Goal: Task Accomplishment & Management: Complete application form

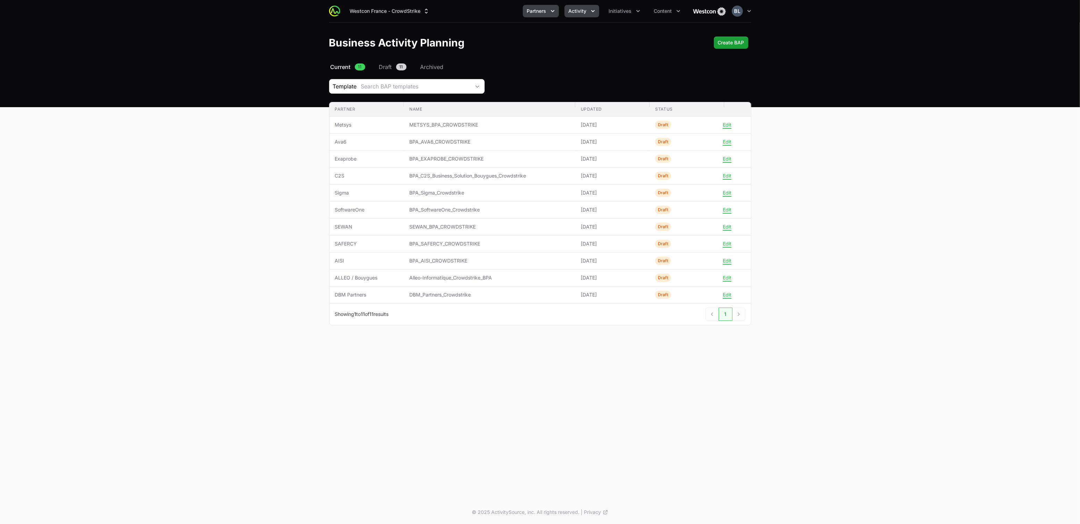
click at [594, 11] on icon "Activity menu" at bounding box center [592, 11] width 7 height 7
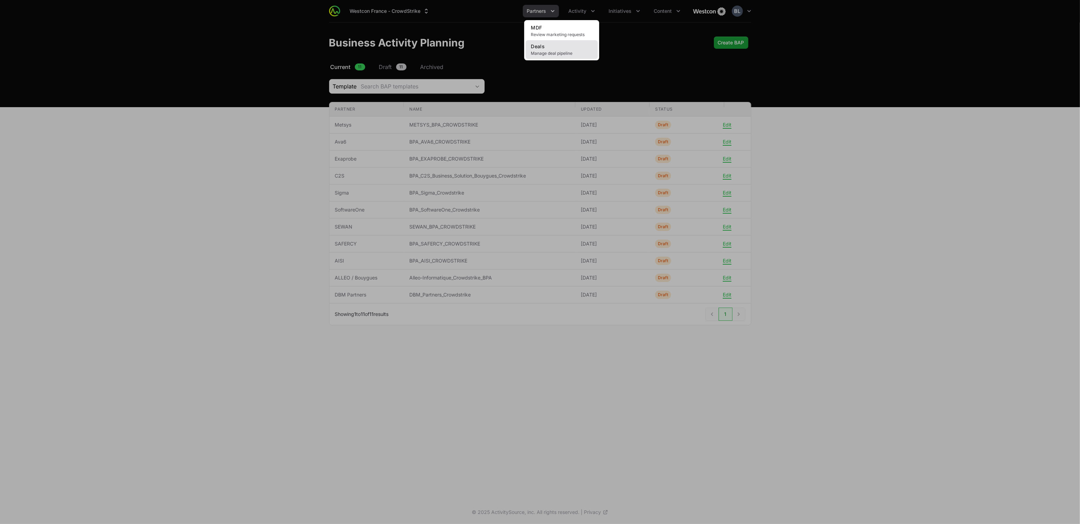
click at [548, 48] on link "Deals Manage deal pipeline" at bounding box center [561, 49] width 72 height 19
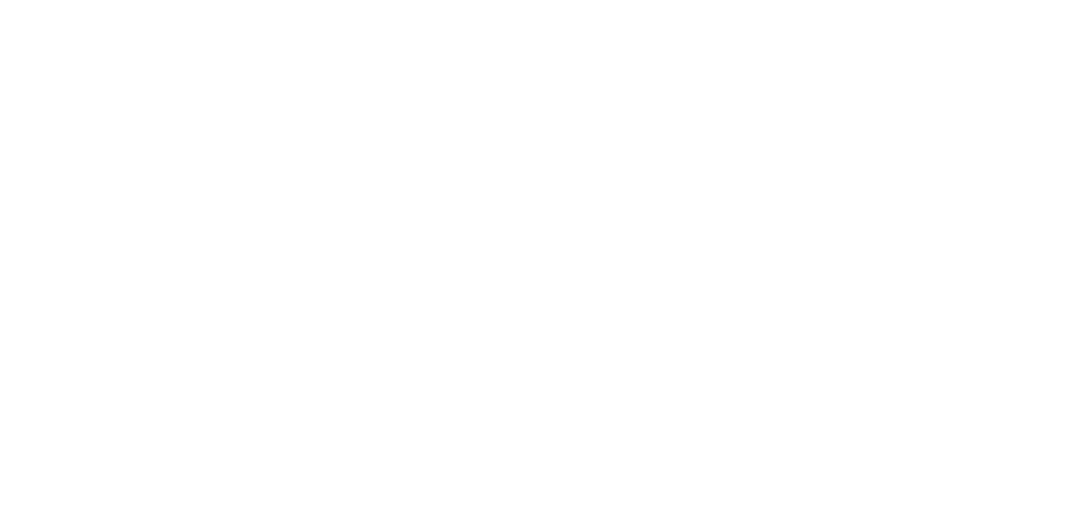
click at [550, 0] on html at bounding box center [540, 0] width 1080 height 0
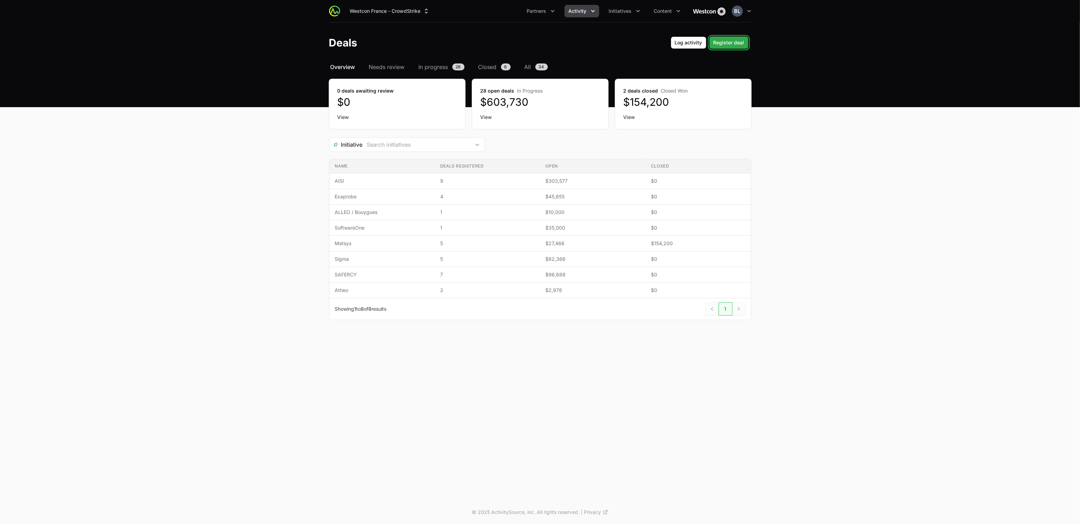
click at [731, 42] on span "Register deal" at bounding box center [728, 43] width 31 height 8
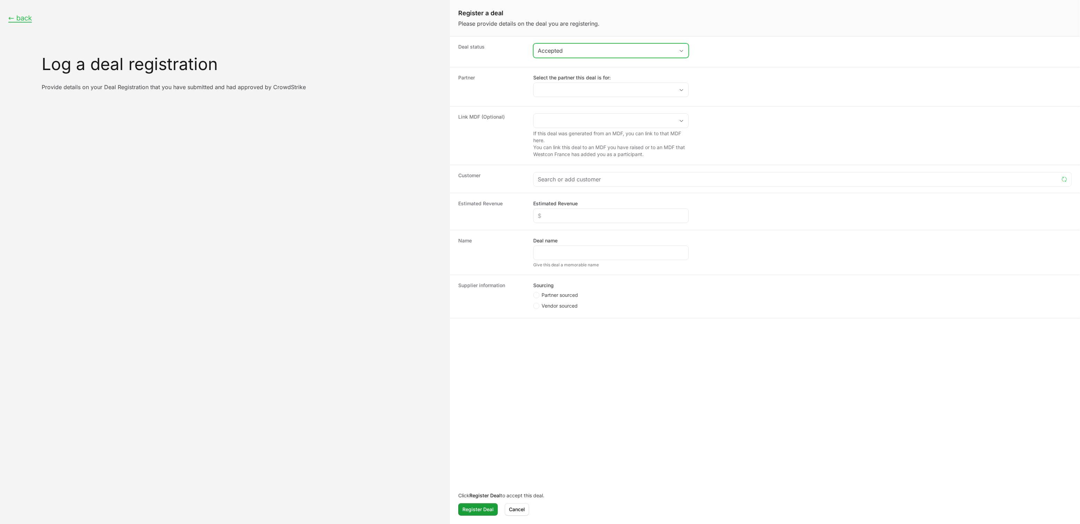
click at [581, 53] on div "Accepted" at bounding box center [606, 51] width 137 height 8
click at [576, 67] on li "Draft" at bounding box center [611, 65] width 154 height 13
click at [537, 297] on circle "Create activity form" at bounding box center [536, 295] width 3 height 3
click at [534, 293] on input "Partner sourced" at bounding box center [533, 292] width 1 height 1
radio input "true"
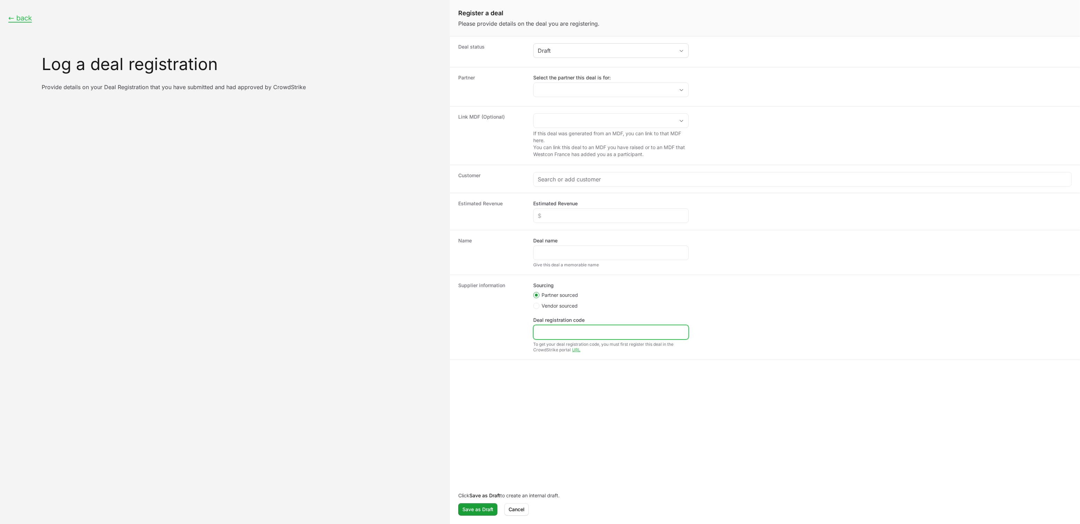
click at [554, 334] on input "Deal registration code" at bounding box center [611, 332] width 146 height 8
paste input "DR-a384eb6c"
type input "DR-a384eb6c"
click at [566, 255] on input "Deal name" at bounding box center [611, 253] width 146 height 8
click at [552, 251] on input "Deal name" at bounding box center [611, 253] width 146 height 8
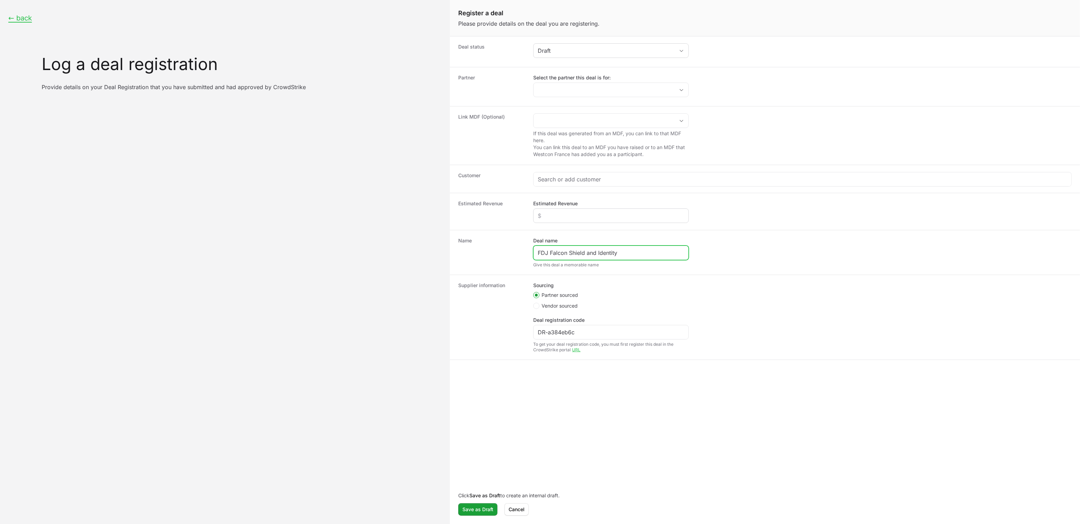
type input "FDJ Falcon Shield and Identity"
click at [566, 219] on input "Estimated Revenue" at bounding box center [611, 216] width 146 height 8
click at [552, 214] on input "Estimated Revenue" at bounding box center [611, 216] width 146 height 8
paste input "$107,000"
type input "$107,000"
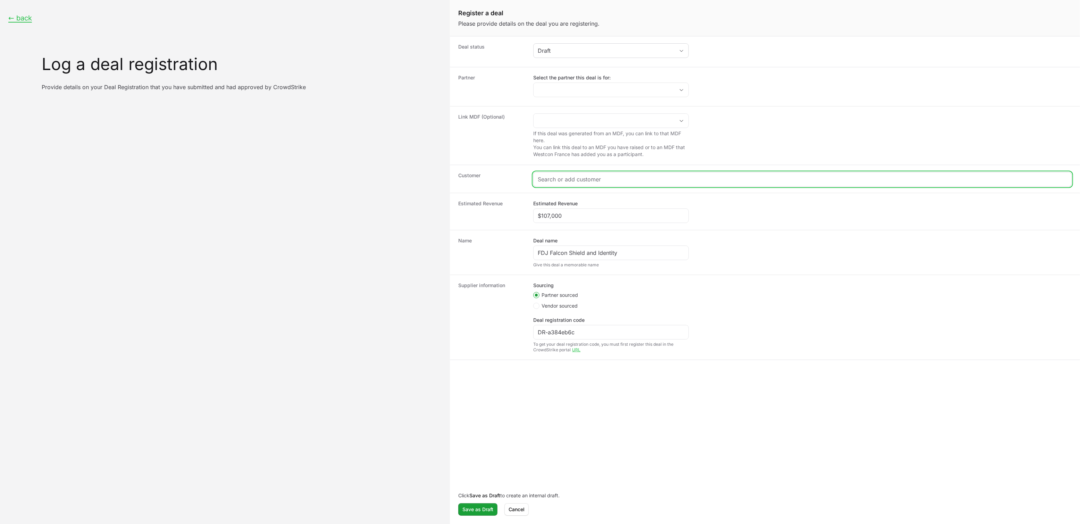
click at [579, 182] on input "Create activity form" at bounding box center [802, 179] width 529 height 8
paste input "La Francaise Des Jeux"
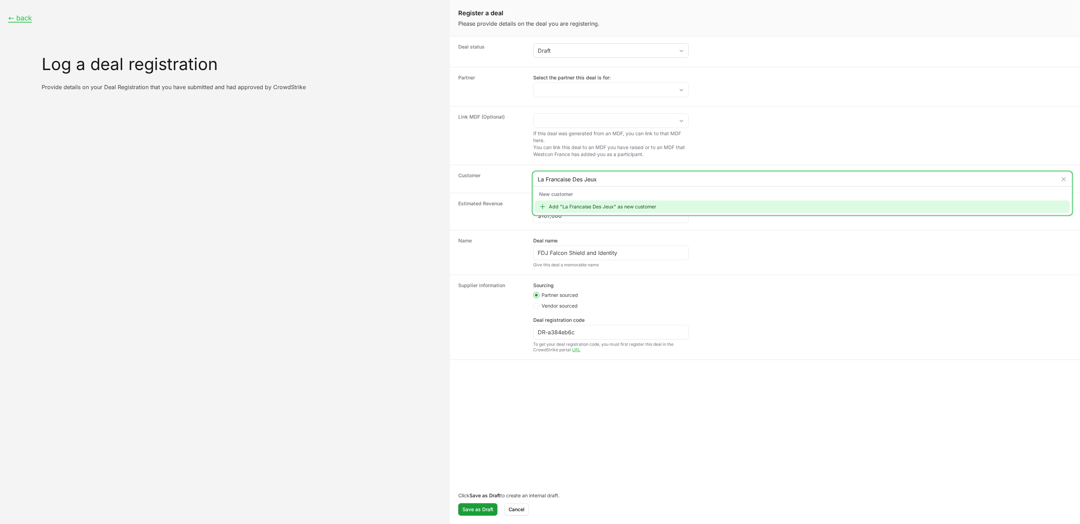
type input "La Francaise Des Jeux"
click at [573, 208] on div "Add "La Francaise Des Jeux" as new customer" at bounding box center [802, 207] width 535 height 12
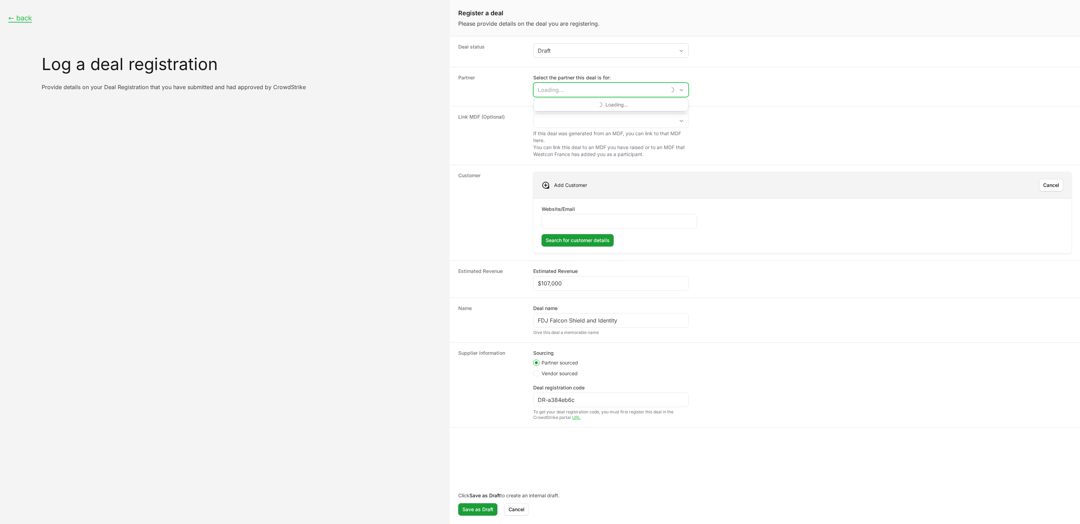
click at [571, 88] on input "Select the partner this deal is for:" at bounding box center [599, 90] width 133 height 14
click at [558, 193] on li "DBM Partners" at bounding box center [611, 193] width 154 height 12
type input "DBM Partners"
click at [563, 196] on li "DBM Partners" at bounding box center [611, 193] width 154 height 12
click at [565, 224] on input "Website/Email" at bounding box center [619, 221] width 146 height 8
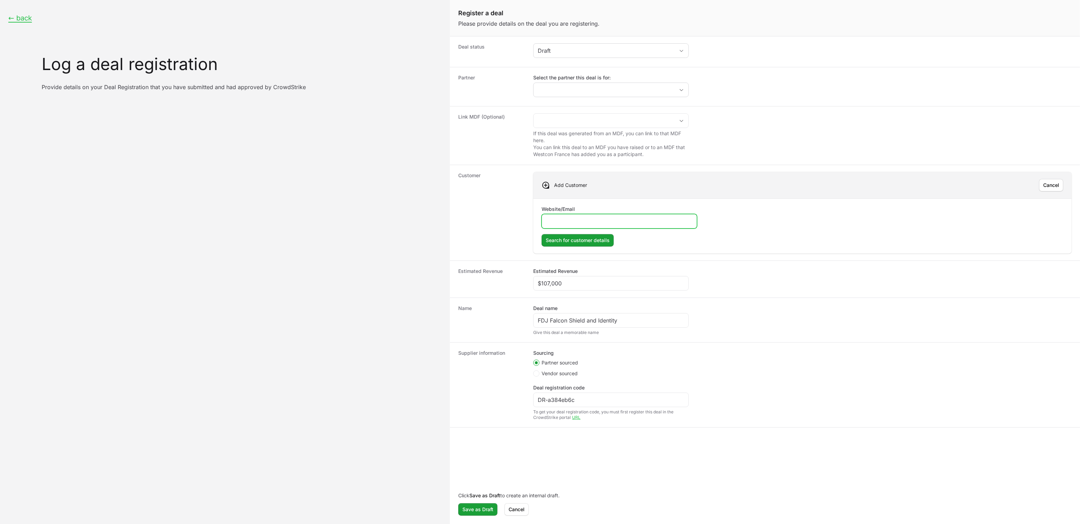
paste input "[EMAIL_ADDRESS][DOMAIN_NAME]"
type input "[EMAIL_ADDRESS][DOMAIN_NAME]"
click at [570, 243] on span "Search for customer details" at bounding box center [578, 240] width 64 height 8
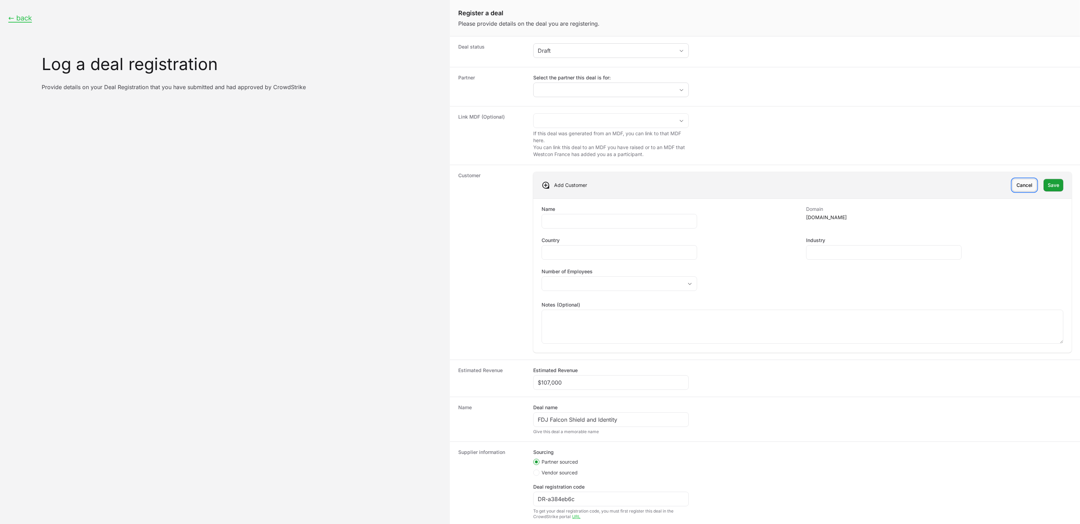
click at [1016, 188] on span "Cancel" at bounding box center [1024, 185] width 16 height 8
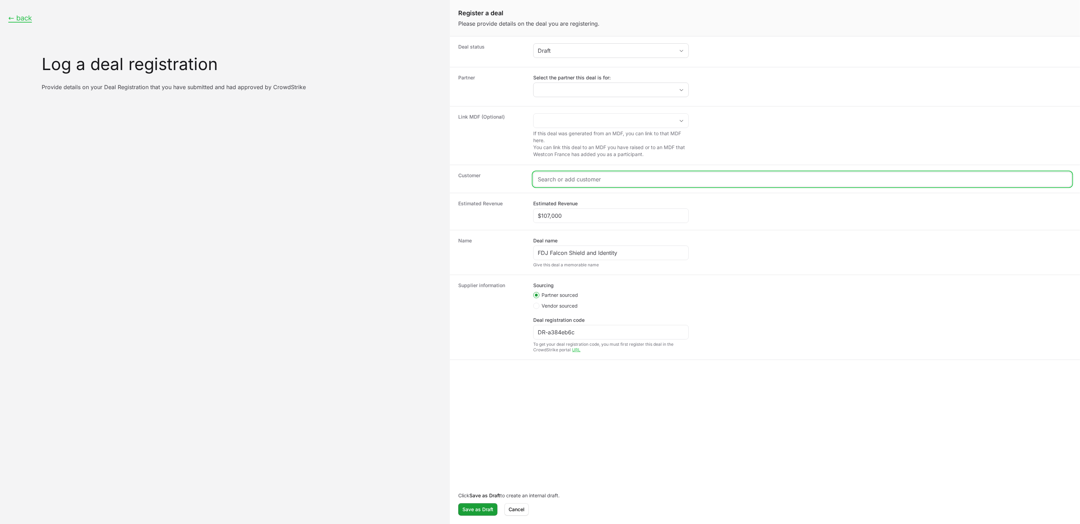
click at [577, 181] on input "Create activity form" at bounding box center [802, 179] width 529 height 8
paste input "[EMAIL_ADDRESS][DOMAIN_NAME]"
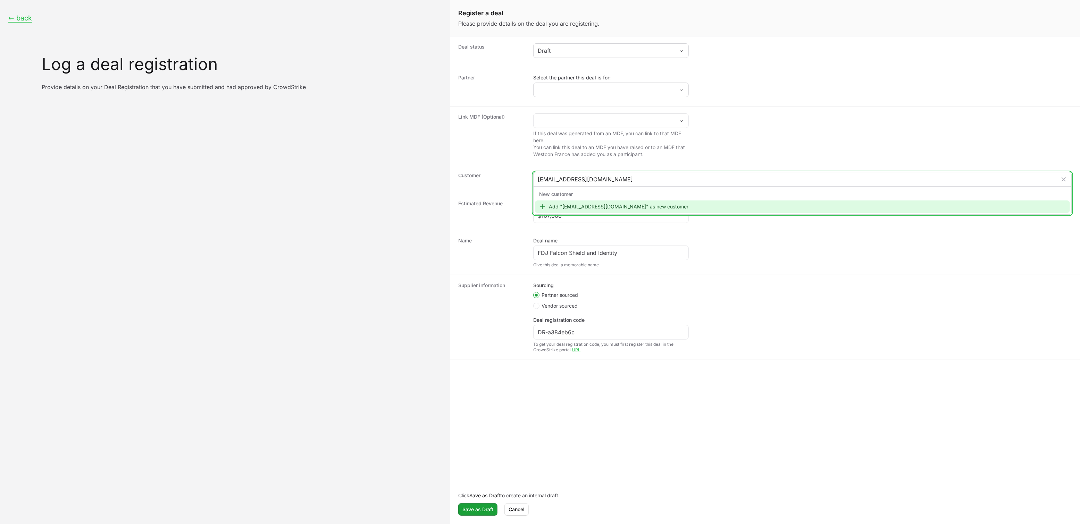
type input "[EMAIL_ADDRESS][DOMAIN_NAME]"
click at [580, 207] on div "Add "[EMAIL_ADDRESS][DOMAIN_NAME]" as new customer" at bounding box center [802, 207] width 535 height 12
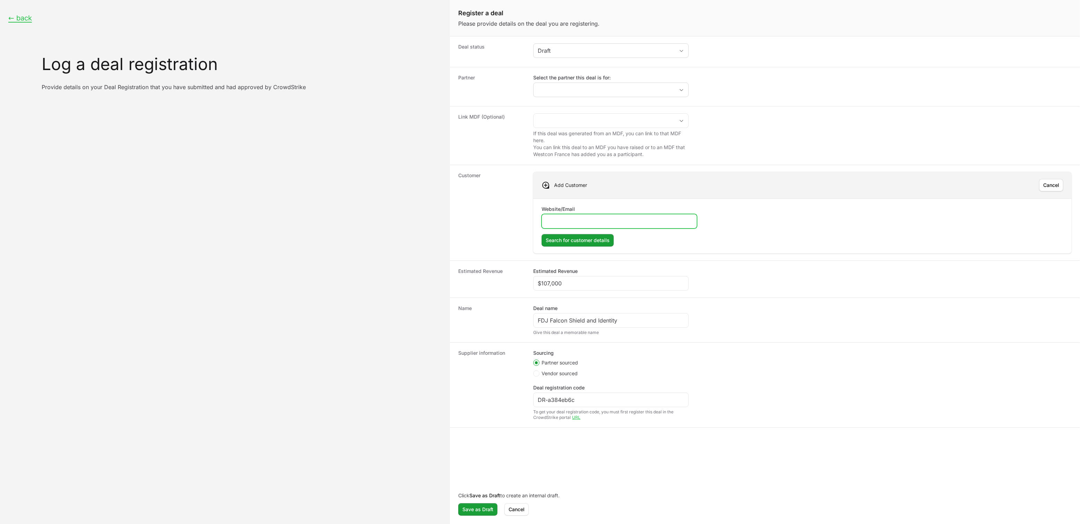
click at [584, 222] on input "Website/Email" at bounding box center [619, 221] width 146 height 8
paste input "[EMAIL_ADDRESS][DOMAIN_NAME]"
type input "[EMAIL_ADDRESS][DOMAIN_NAME]"
click at [579, 242] on span "Search for customer details" at bounding box center [578, 240] width 64 height 8
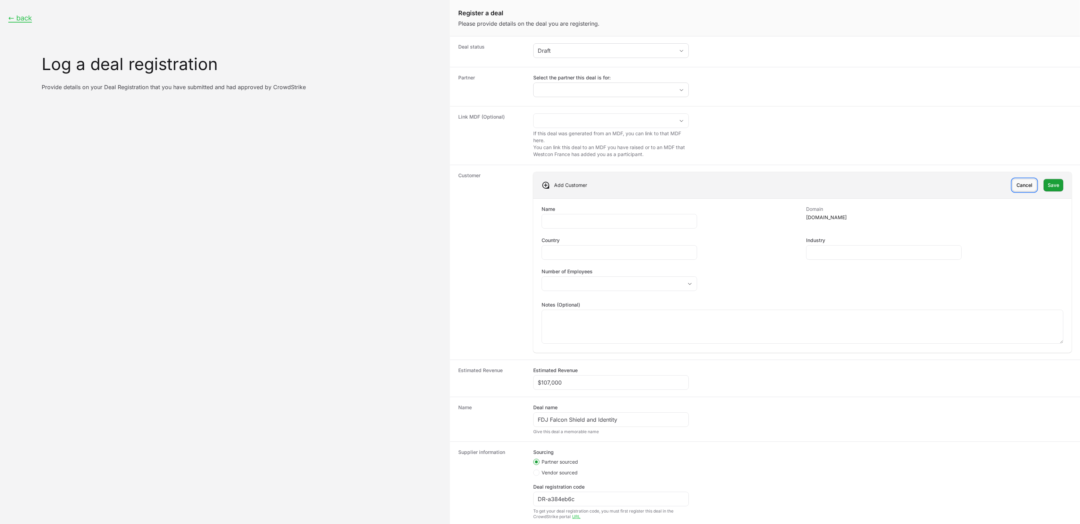
click at [1016, 187] on span "Cancel" at bounding box center [1024, 185] width 16 height 8
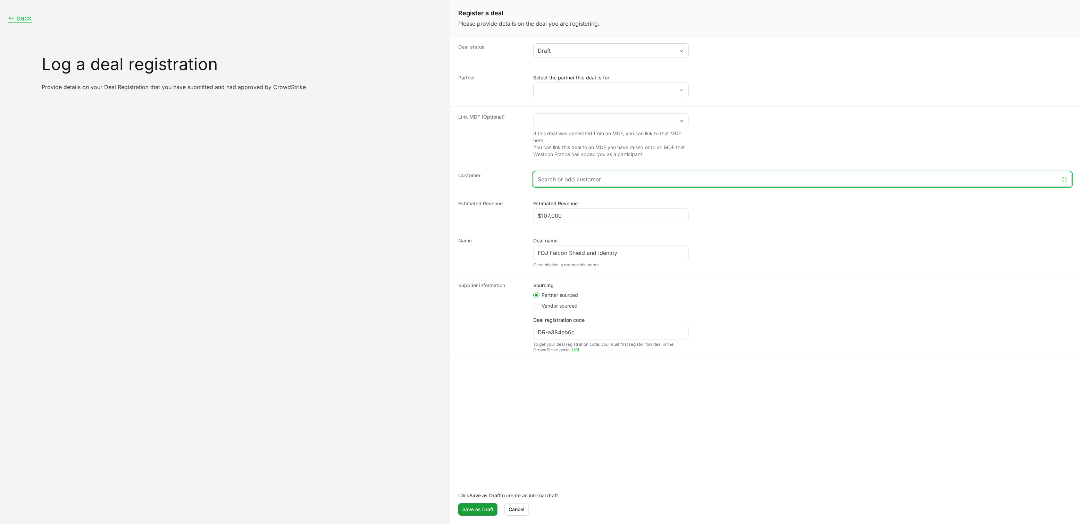
click at [581, 179] on input "Create activity form" at bounding box center [798, 179] width 521 height 8
click at [583, 180] on input "Create activity form" at bounding box center [802, 179] width 529 height 8
paste input "[URL][DOMAIN_NAME]"
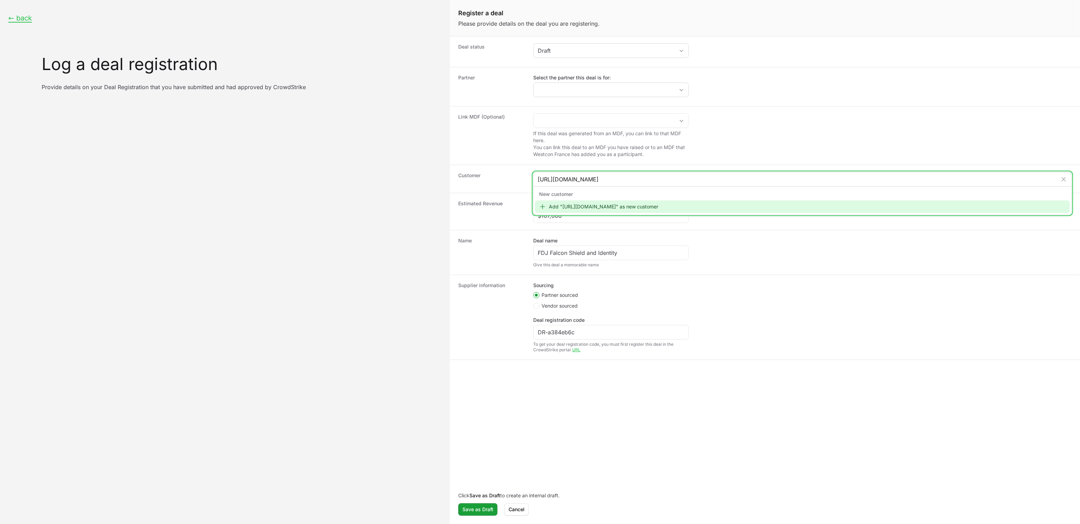
type input "[URL][DOMAIN_NAME]"
click at [574, 208] on div "Add "[URL][DOMAIN_NAME]" as new customer" at bounding box center [802, 207] width 535 height 12
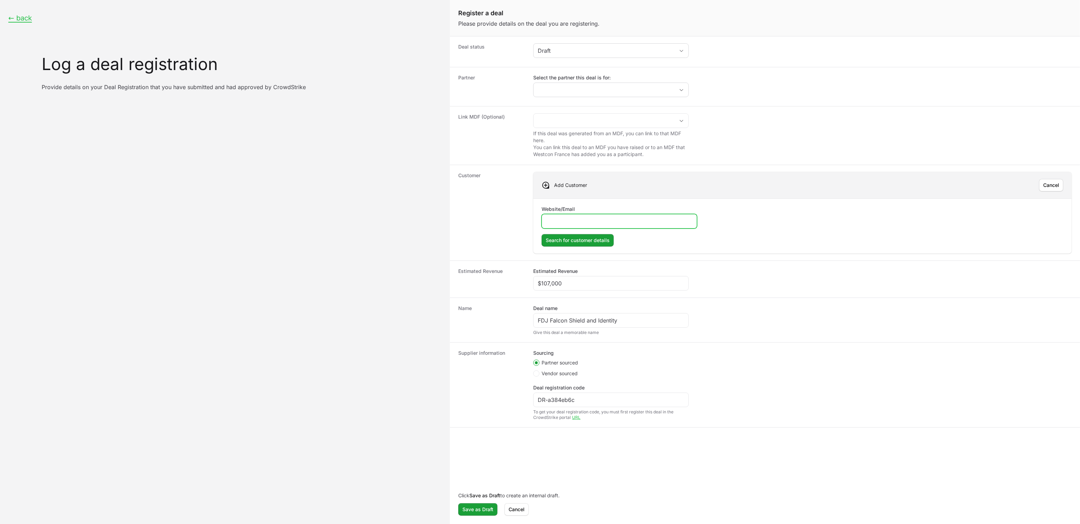
click at [575, 226] on input "Website/Email" at bounding box center [619, 221] width 146 height 8
paste input "[URL][DOMAIN_NAME]"
type input "[URL][DOMAIN_NAME]"
click at [576, 240] on span "Search for customer details" at bounding box center [578, 240] width 64 height 8
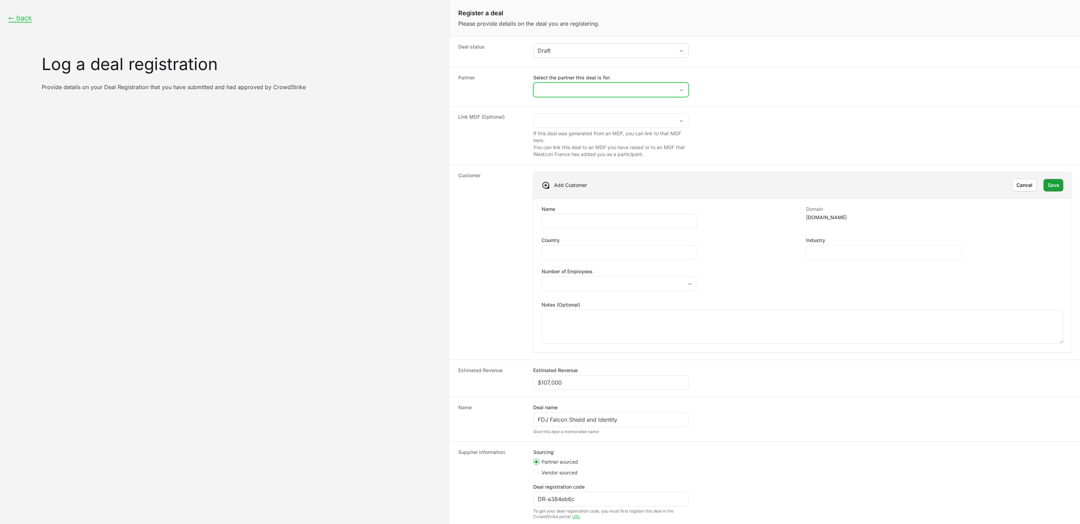
click at [577, 93] on input "Select the partner this deal is for:" at bounding box center [603, 90] width 141 height 14
click at [564, 189] on li "DBM Partners" at bounding box center [611, 193] width 154 height 12
type input "DBM Partners"
click at [687, 104] on div "Partner Select the partner this deal is for: DBM Partners" at bounding box center [765, 86] width 630 height 39
click at [609, 222] on input "Name" at bounding box center [619, 221] width 146 height 8
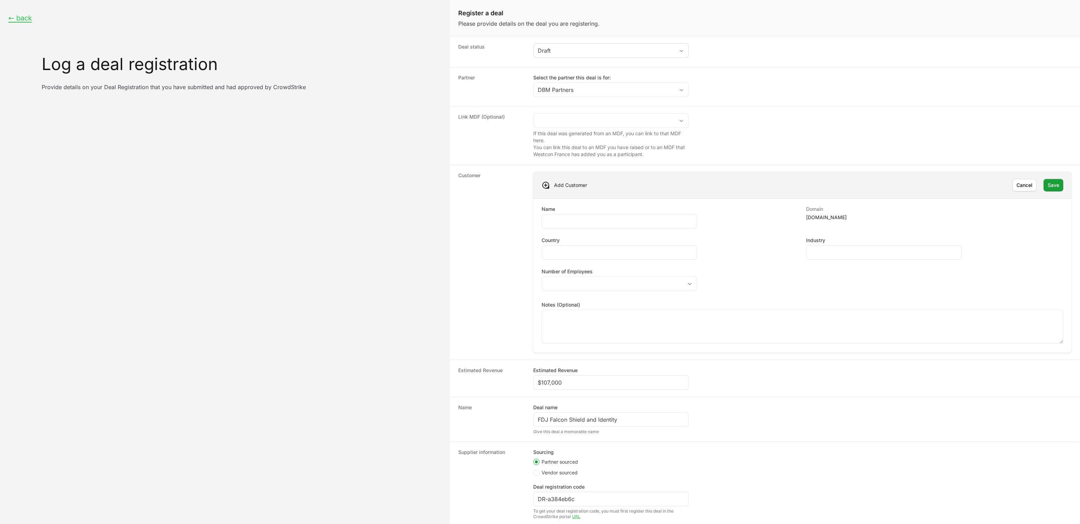
click at [610, 200] on div "Name Domain [DOMAIN_NAME] Country Industry Number of Employees placeholder Note…" at bounding box center [802, 276] width 538 height 154
click at [1018, 189] on span "Cancel" at bounding box center [1024, 185] width 16 height 8
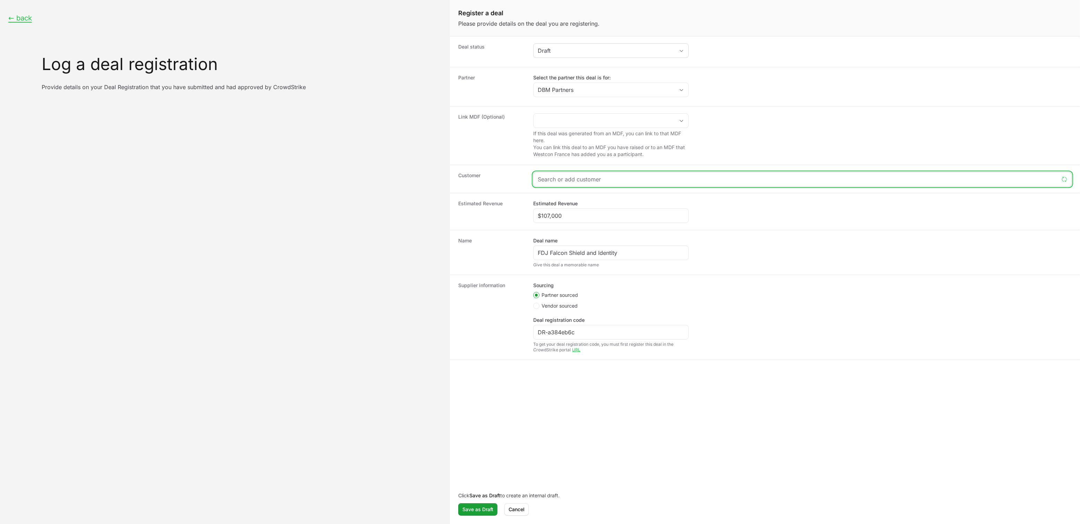
click at [563, 179] on input "Create activity form" at bounding box center [798, 179] width 521 height 8
paste input "JUS MUNDI"
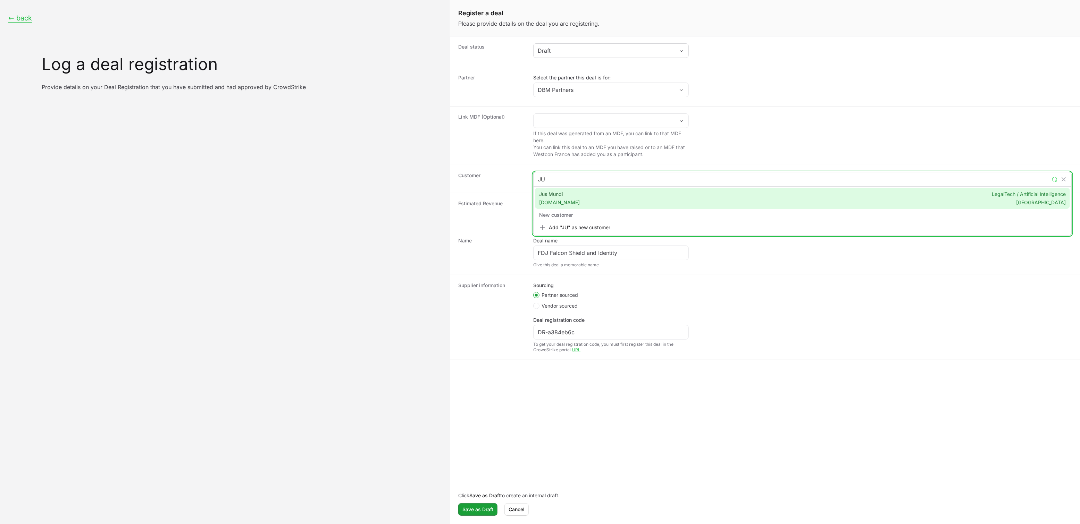
type input "J"
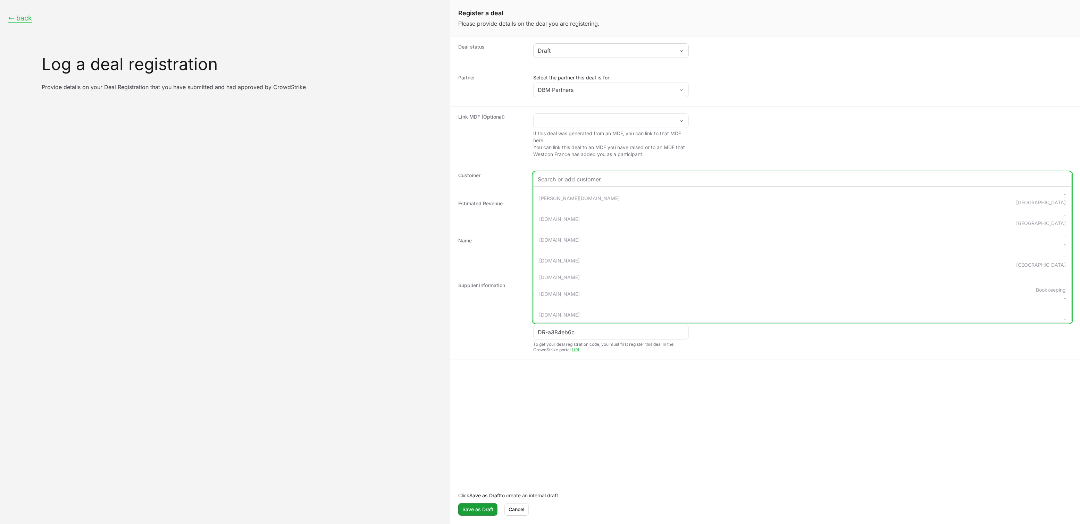
click at [568, 178] on input "Create activity form" at bounding box center [802, 179] width 529 height 8
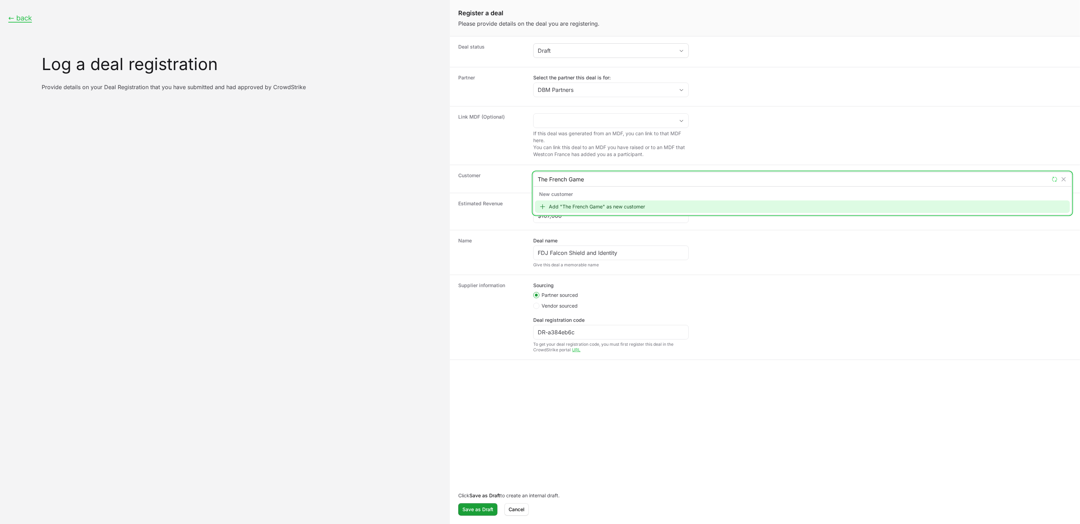
type input "The French Games"
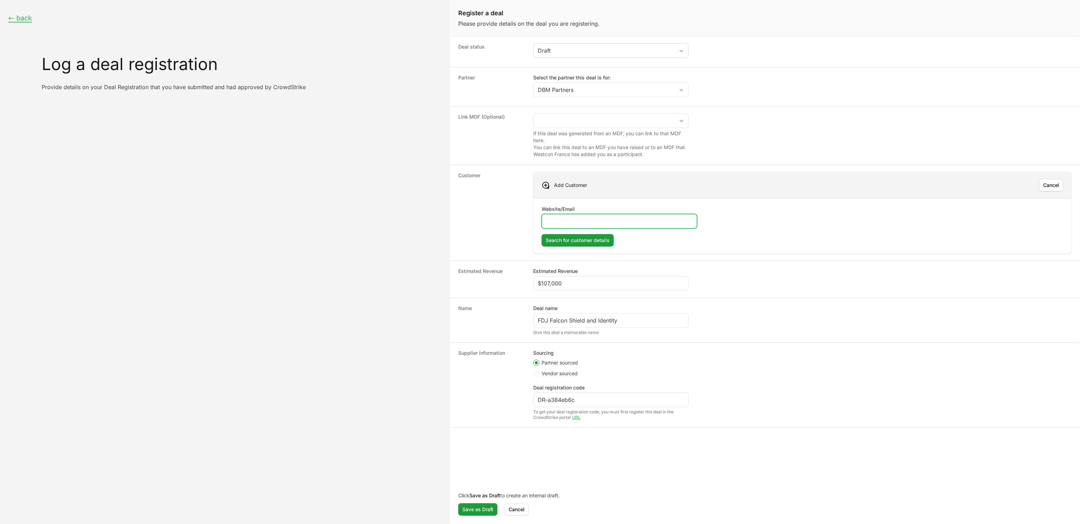
click at [573, 225] on input "Website/Email" at bounding box center [619, 221] width 146 height 8
click at [588, 226] on input "Website/Email" at bounding box center [619, 221] width 146 height 8
paste input "[PERSON_NAME][EMAIL_ADDRESS][DOMAIN_NAME]"
type input "[PERSON_NAME][EMAIL_ADDRESS][DOMAIN_NAME]"
click at [576, 242] on span "Search for customer details" at bounding box center [578, 240] width 64 height 8
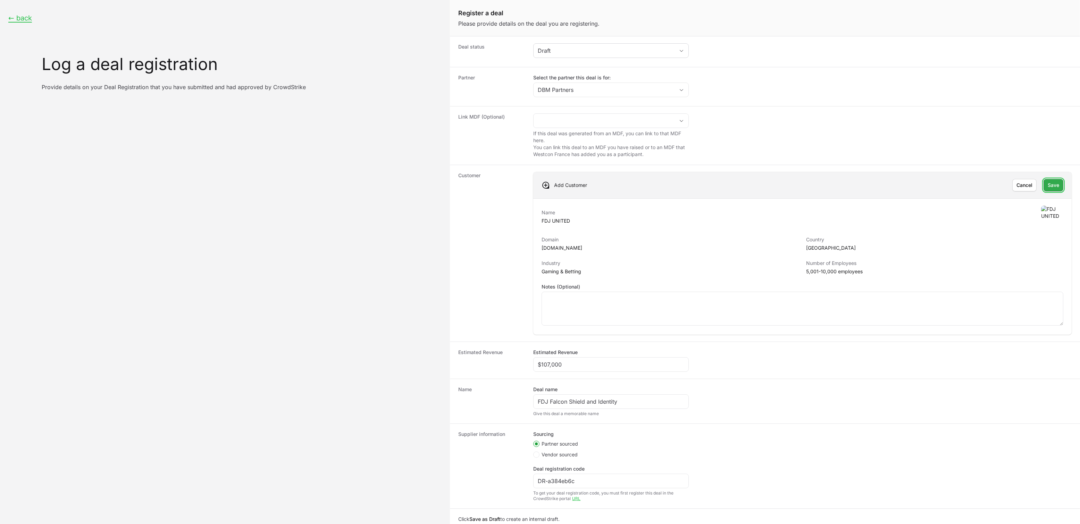
click at [1047, 184] on span "Save" at bounding box center [1052, 185] width 11 height 8
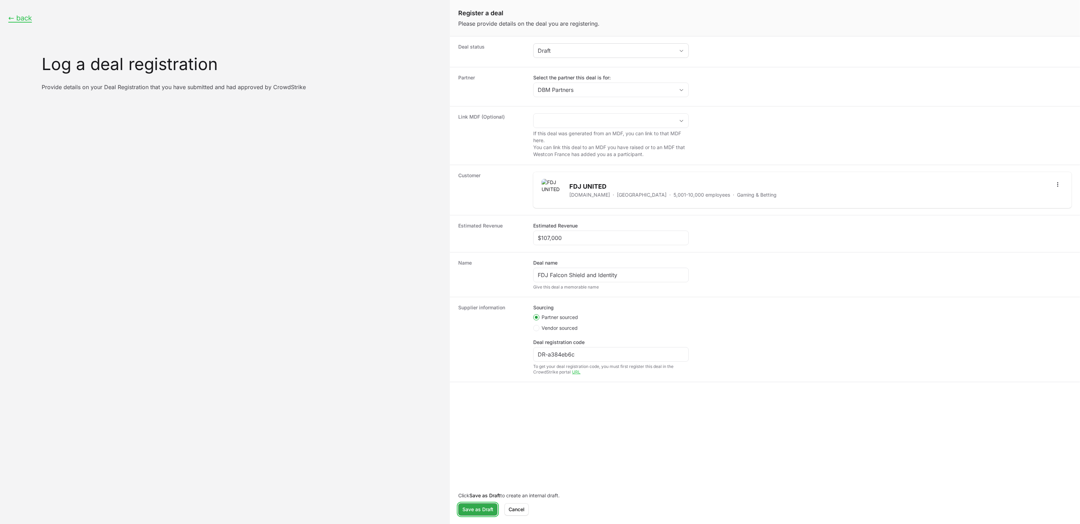
click at [483, 512] on span "Save as Draft" at bounding box center [477, 510] width 31 height 8
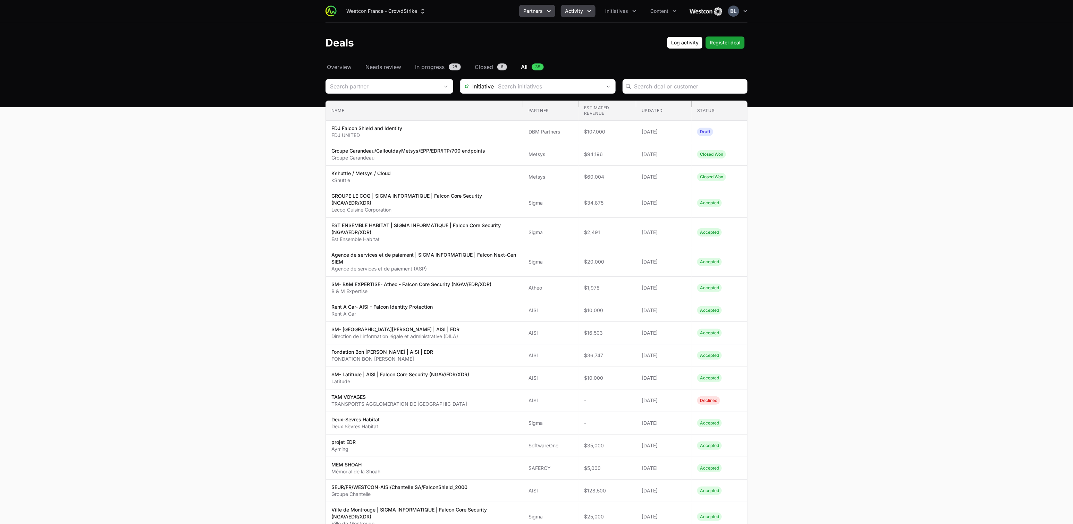
click at [541, 13] on span "Partners" at bounding box center [532, 11] width 19 height 7
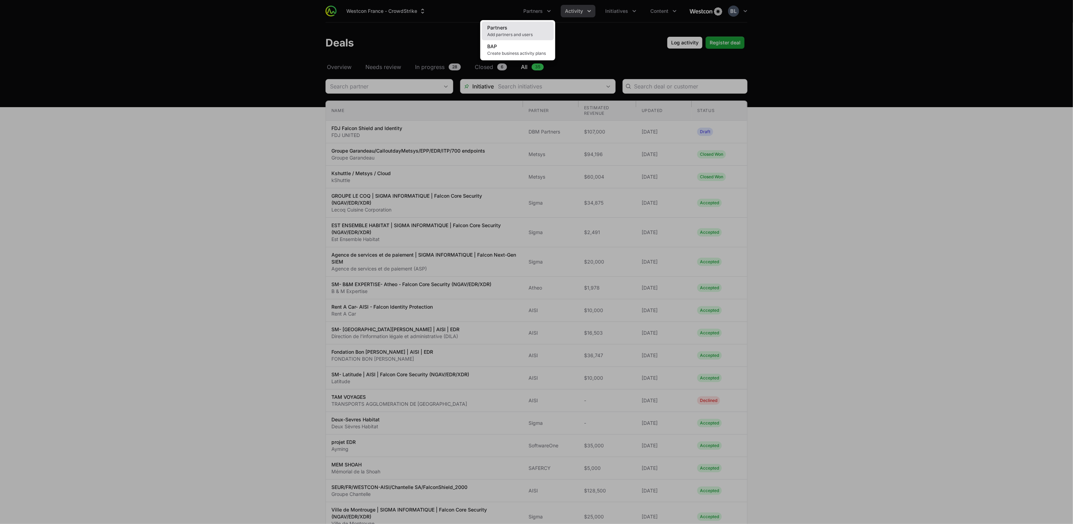
click at [513, 32] on span "Add partners and users" at bounding box center [517, 35] width 61 height 6
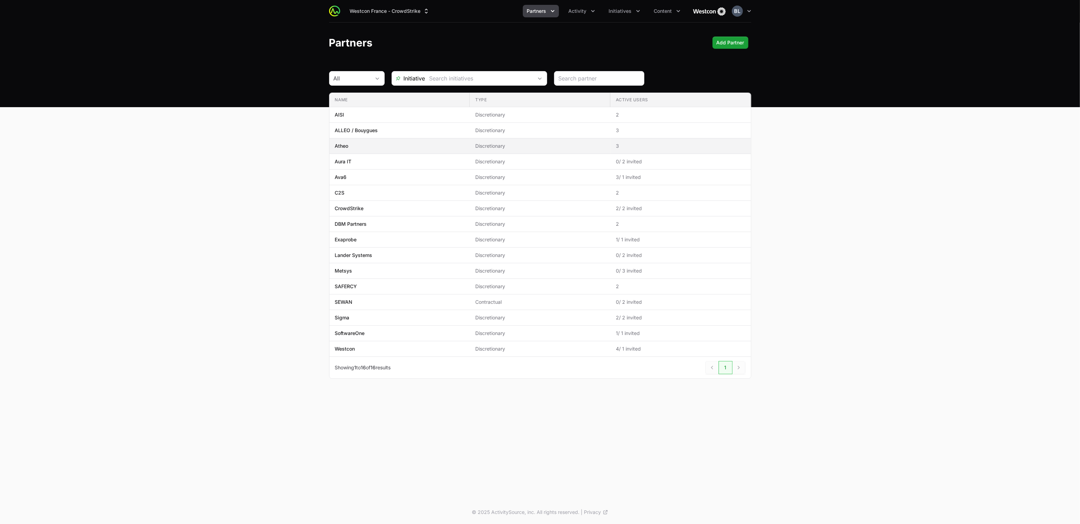
click at [439, 145] on span "Atheo" at bounding box center [399, 146] width 129 height 7
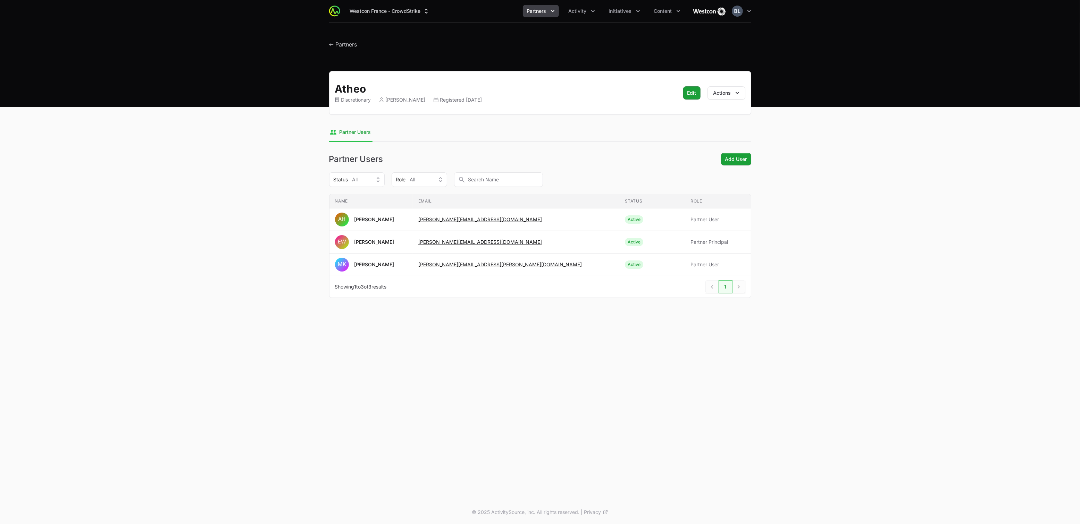
click at [555, 12] on icon "Partners menu" at bounding box center [552, 11] width 7 height 7
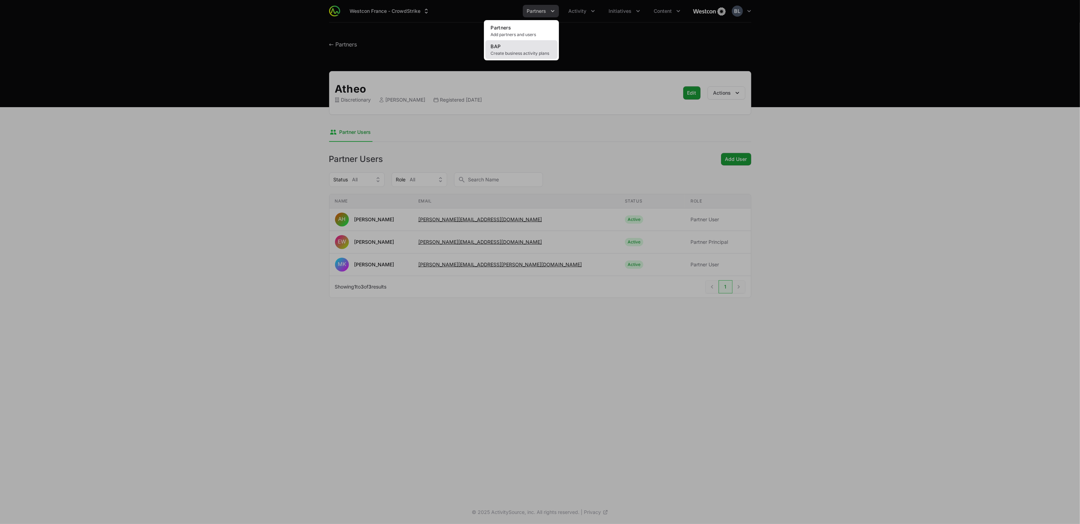
click at [530, 49] on link "BAP Create business activity plans" at bounding box center [521, 49] width 72 height 19
